Goal: Task Accomplishment & Management: Manage account settings

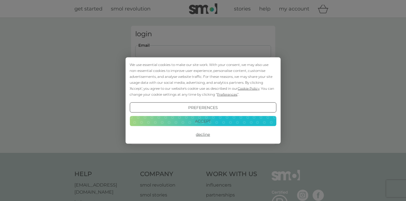
type input "[EMAIL_ADDRESS][DOMAIN_NAME]"
click at [203, 89] on button "Login" at bounding box center [203, 89] width 136 height 16
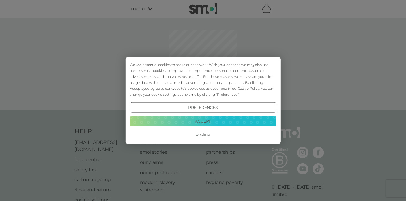
click at [196, 118] on button "Accept" at bounding box center [202, 121] width 146 height 10
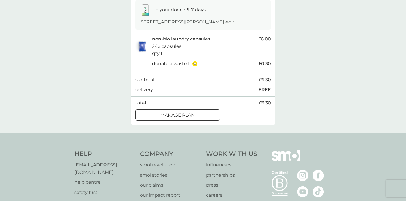
scroll to position [99, 0]
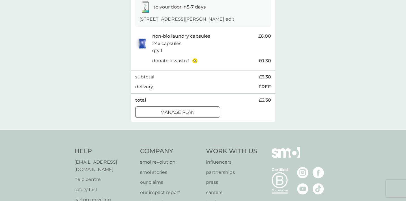
click at [175, 112] on div at bounding box center [177, 112] width 20 height 6
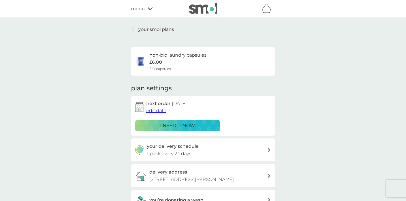
click at [159, 109] on span "edit date" at bounding box center [156, 110] width 20 height 5
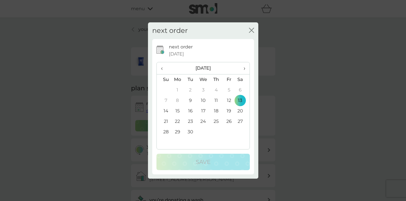
click at [242, 68] on span "›" at bounding box center [242, 68] width 6 height 12
click at [166, 110] on td "12" at bounding box center [164, 111] width 14 height 10
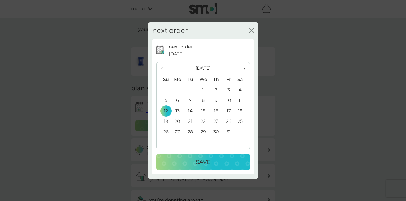
click at [197, 162] on p "Save" at bounding box center [203, 161] width 15 height 9
